Goal: Transaction & Acquisition: Subscribe to service/newsletter

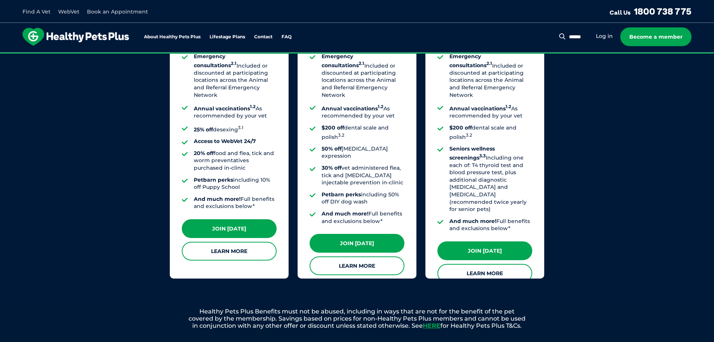
scroll to position [675, 0]
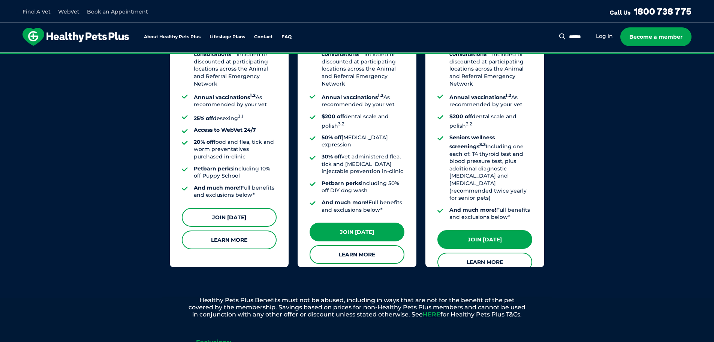
click at [227, 212] on link "Join [DATE]" at bounding box center [229, 217] width 95 height 19
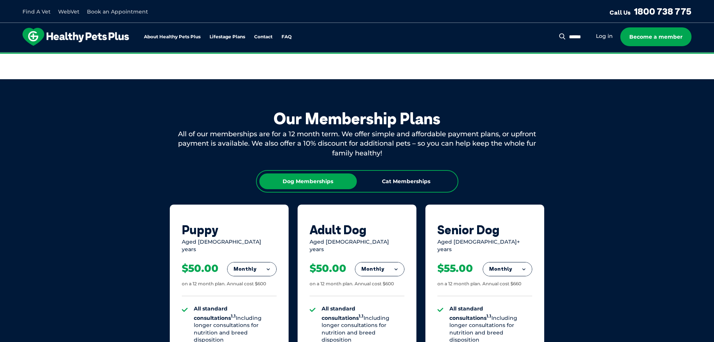
scroll to position [262, 0]
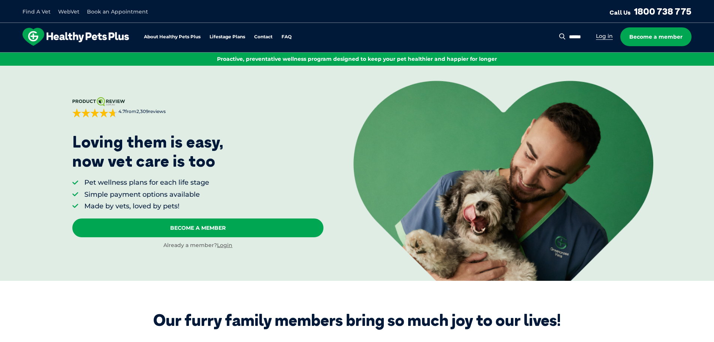
click at [610, 37] on link "Log in" at bounding box center [604, 36] width 17 height 7
click at [115, 12] on link "Book an Appointment" at bounding box center [117, 11] width 61 height 7
